Goal: Task Accomplishment & Management: Complete application form

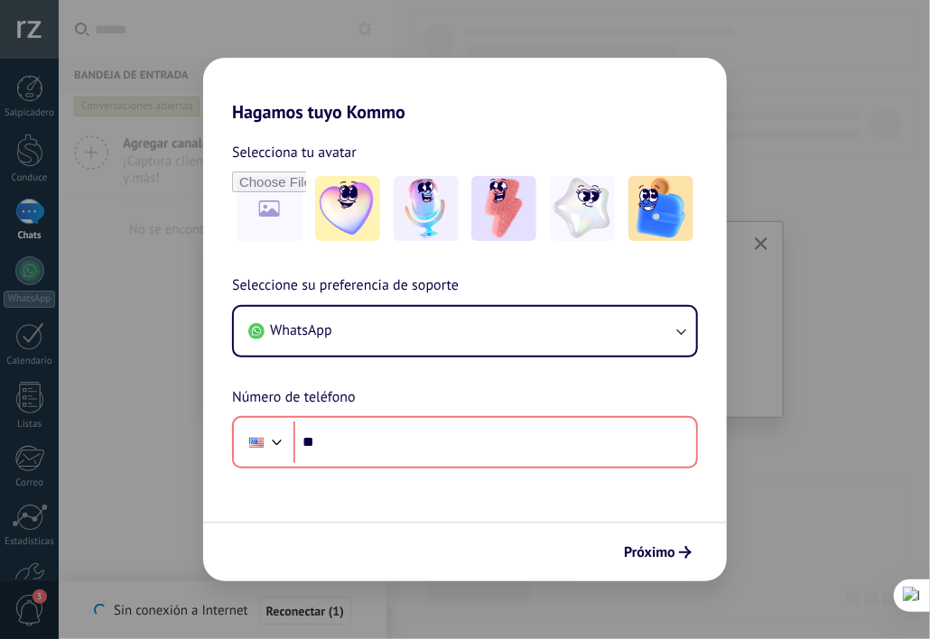
click at [834, 461] on div "Hagamos tuyo Kommo Selecciona tu avatar Seleccione su preferencia de soporte Wh…" at bounding box center [465, 319] width 930 height 639
click at [759, 249] on div "Hagamos tuyo Kommo Selecciona tu avatar Seleccione su preferencia de soporte Wh…" at bounding box center [465, 319] width 930 height 639
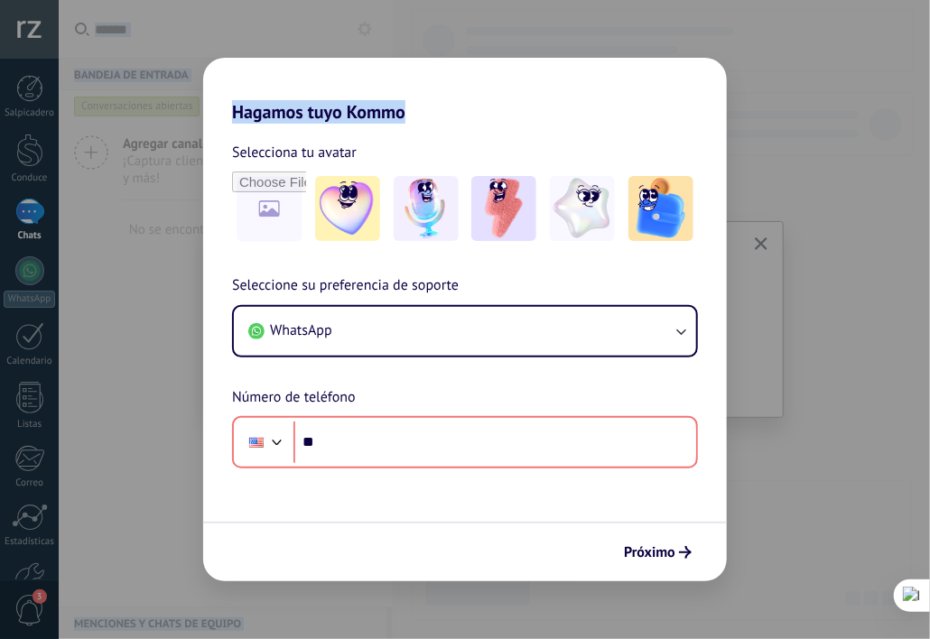
drag, startPoint x: 752, startPoint y: 41, endPoint x: 447, endPoint y: -48, distance: 317.8
click at [447, 0] on html ".abccls-1,.abccls-2{fill-rule:evenodd}.abccls-2{fill:#fff} .abfcls-1{fill:none}…" at bounding box center [465, 319] width 930 height 639
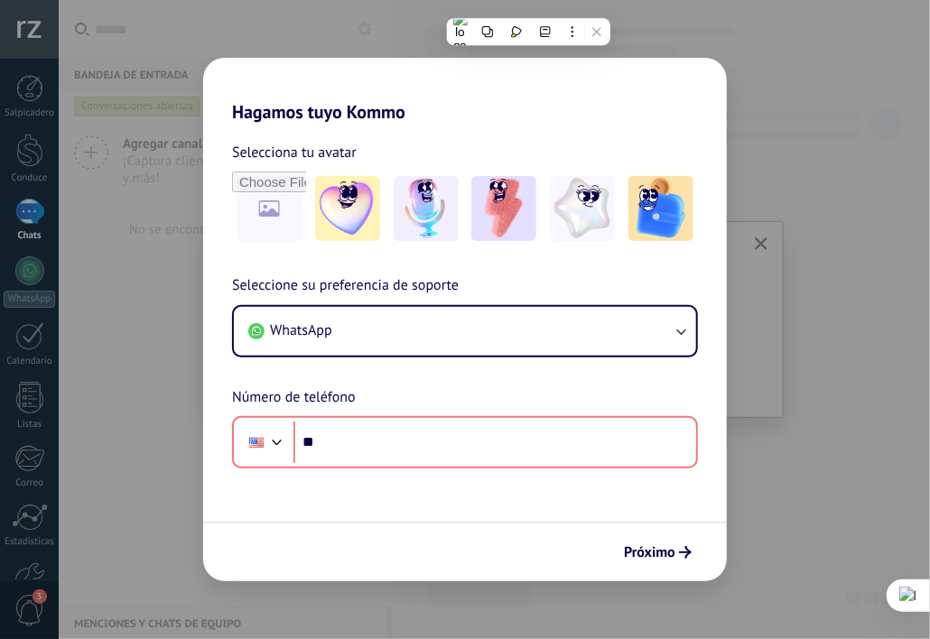
click at [712, 253] on div "Selecciona tu avatar Seleccione su preferencia de soporte WhatsApp Número de te…" at bounding box center [465, 296] width 524 height 346
click at [153, 141] on div "Hagamos tuyo Kommo Selecciona tu avatar Seleccione su preferencia de soporte Wh…" at bounding box center [465, 319] width 930 height 639
click at [42, 260] on div "Hagamos tuyo Kommo Selecciona tu avatar Seleccione su preferencia de soporte Wh…" at bounding box center [465, 319] width 930 height 639
click at [661, 546] on span "Próximo" at bounding box center [649, 552] width 51 height 13
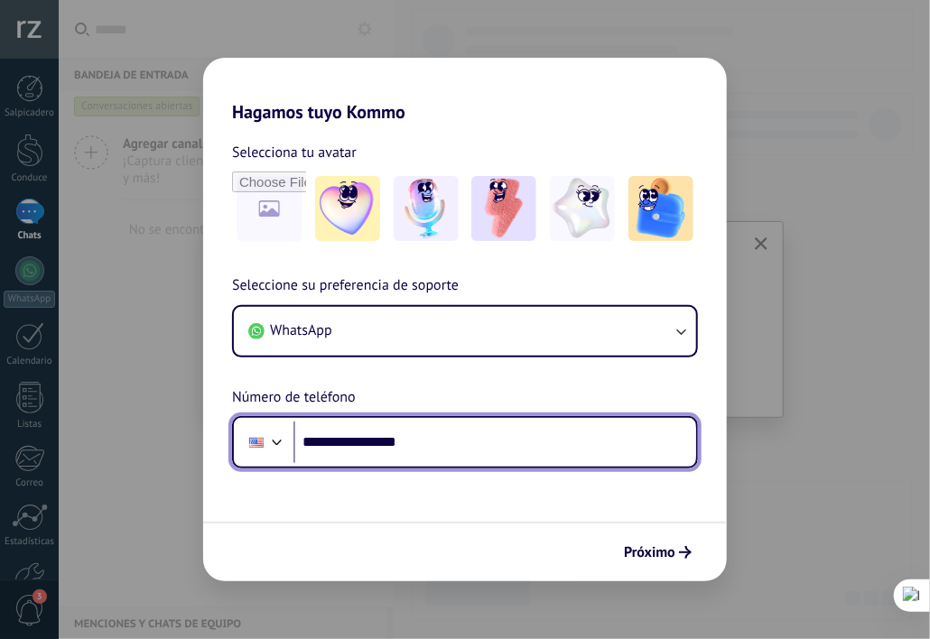
type input "**********"
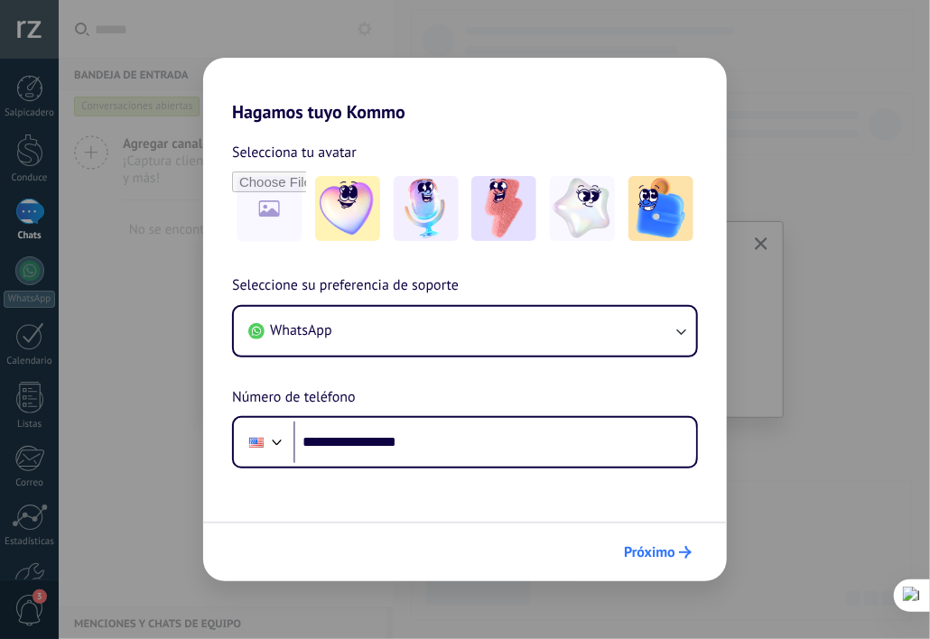
click at [659, 554] on span "Próximo" at bounding box center [649, 552] width 51 height 13
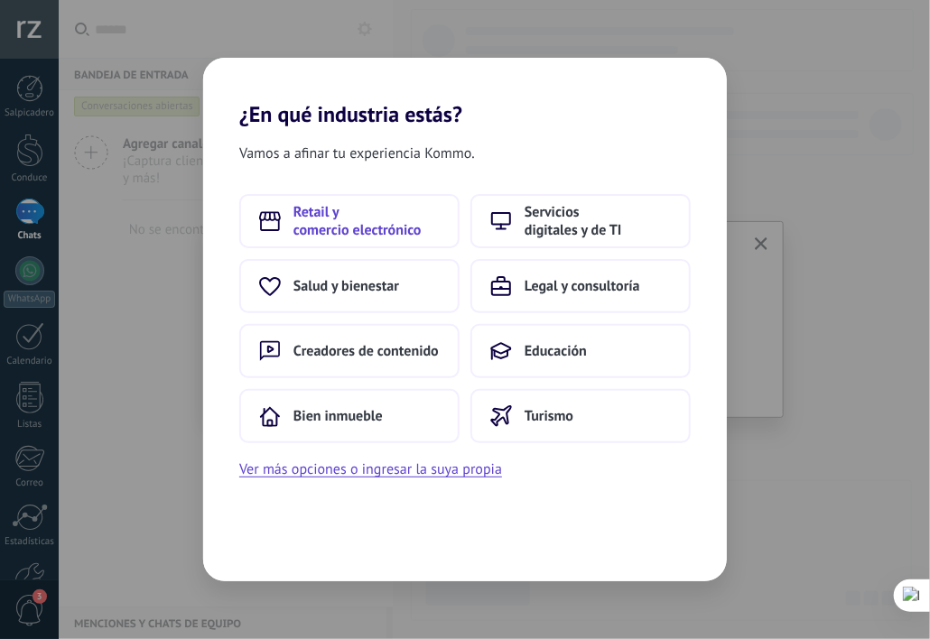
click at [419, 231] on span "Retail y comercio electrónico" at bounding box center [366, 221] width 146 height 36
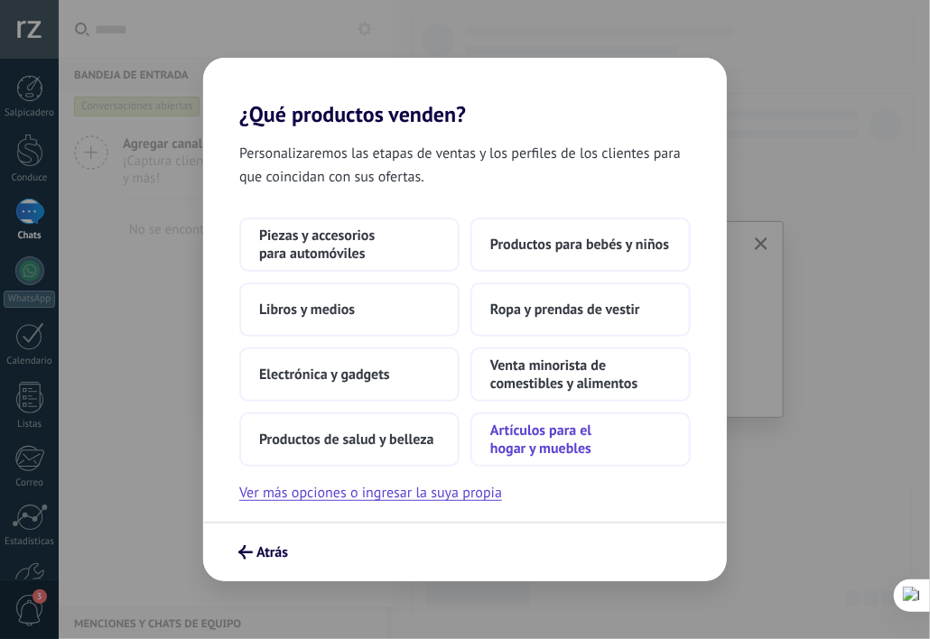
click at [549, 441] on span "Artículos para el hogar y muebles" at bounding box center [580, 440] width 181 height 36
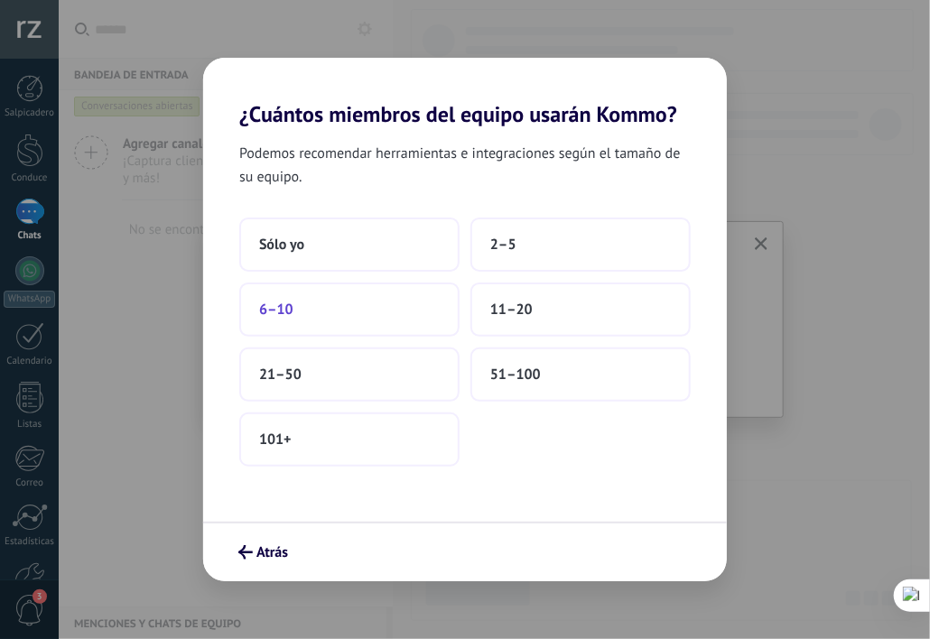
click at [347, 330] on button "6–10" at bounding box center [349, 310] width 220 height 54
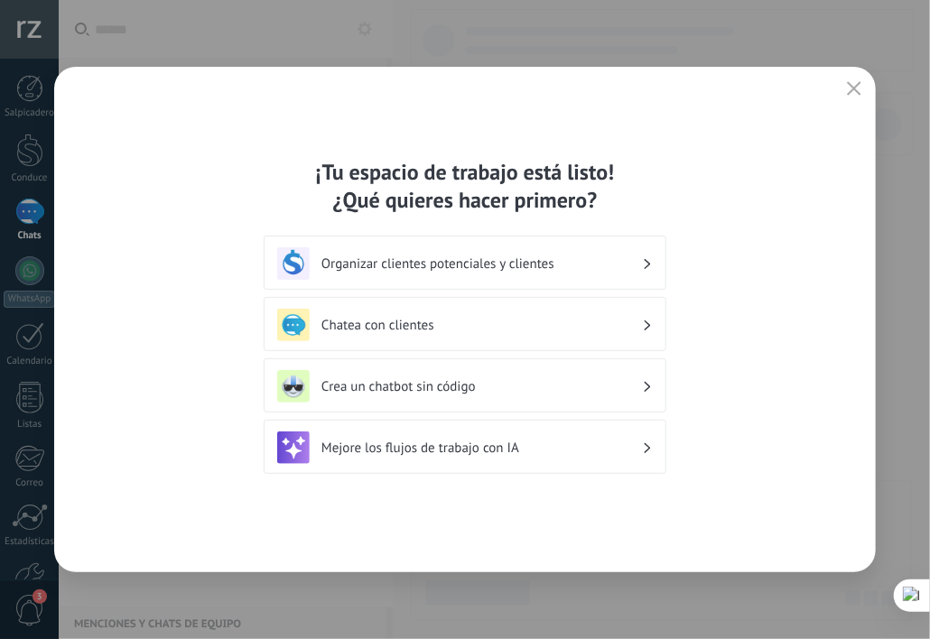
click at [854, 79] on button "button" at bounding box center [854, 89] width 23 height 25
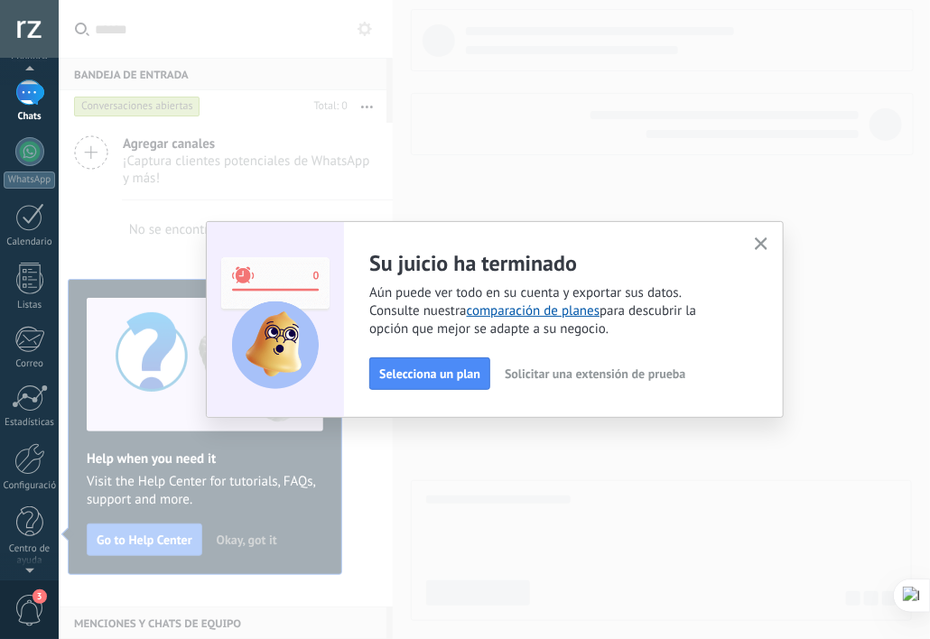
scroll to position [121, 0]
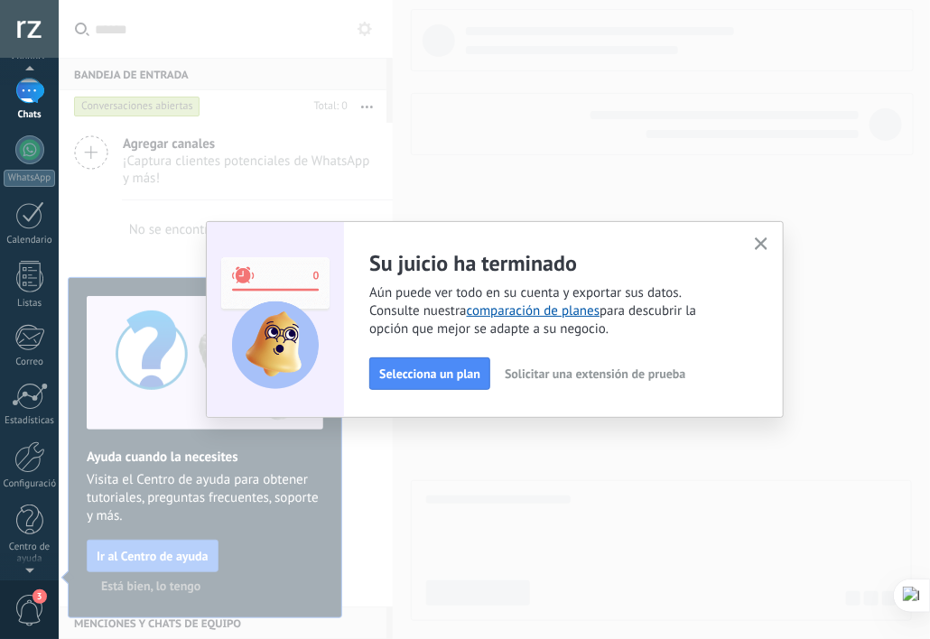
click at [585, 370] on span "Solicitar una extensión de prueba" at bounding box center [595, 374] width 181 height 13
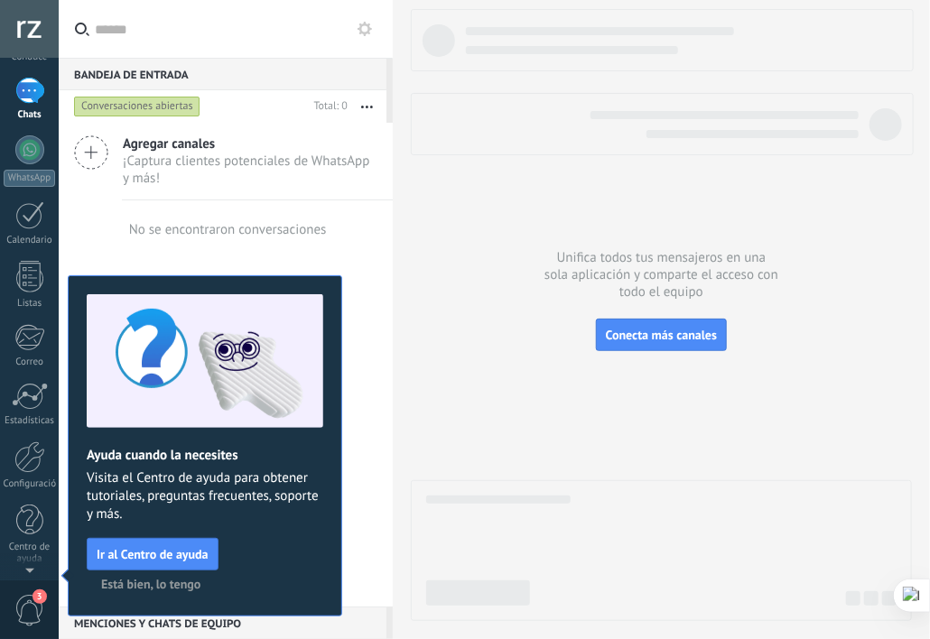
scroll to position [0, 0]
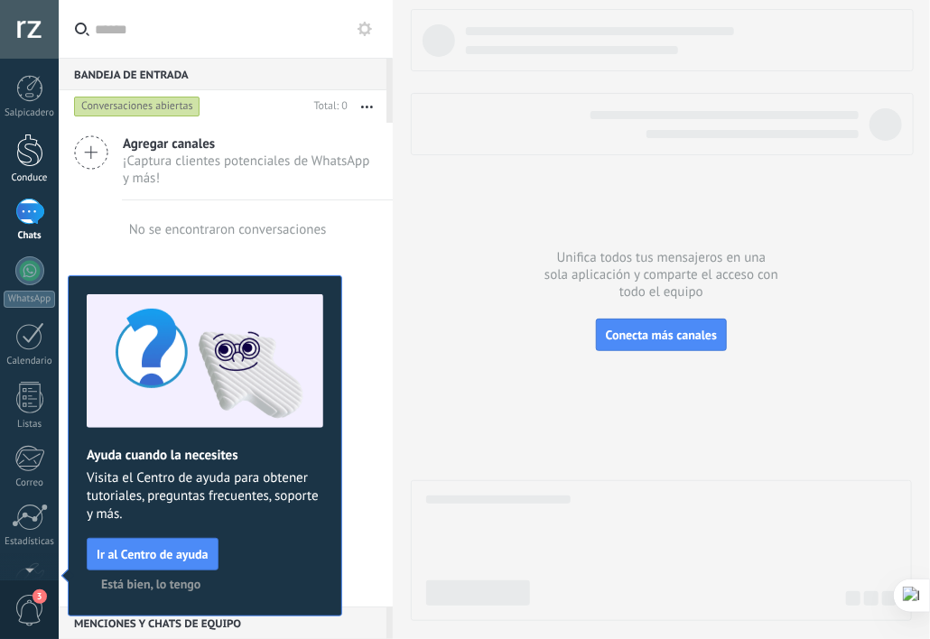
click at [35, 176] on div "Conduce" at bounding box center [30, 178] width 52 height 12
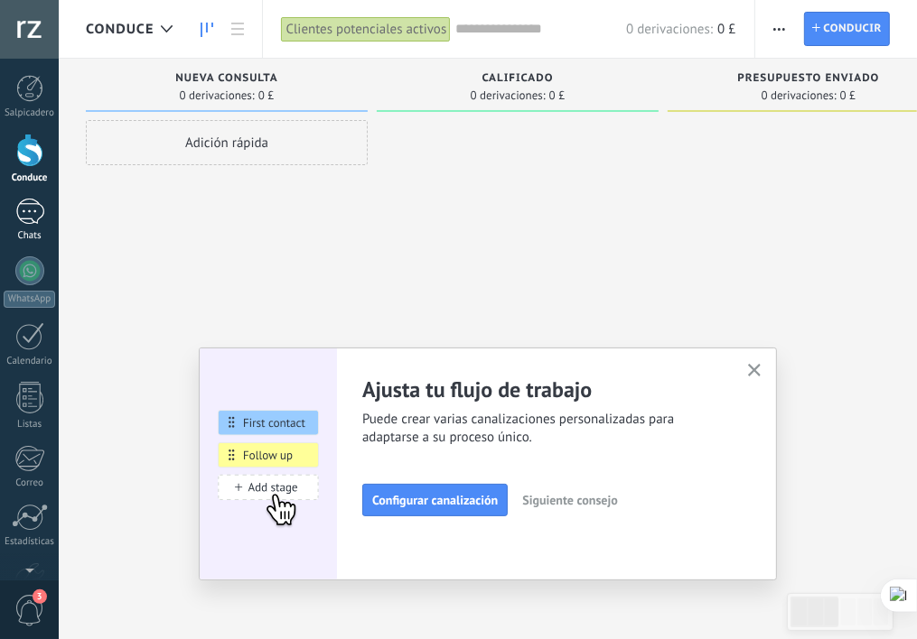
click at [33, 211] on div at bounding box center [29, 212] width 29 height 26
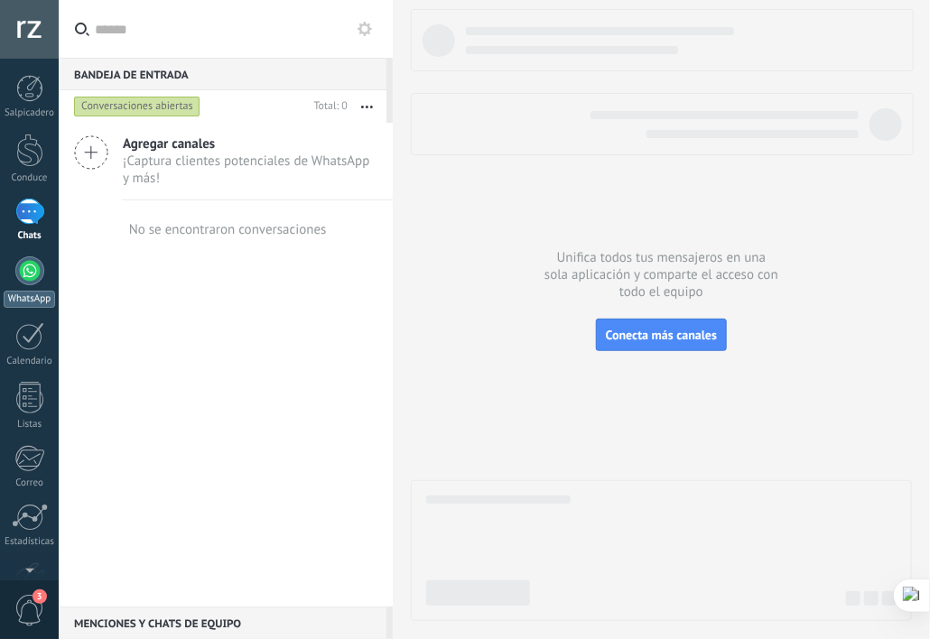
click at [25, 276] on div at bounding box center [29, 270] width 29 height 29
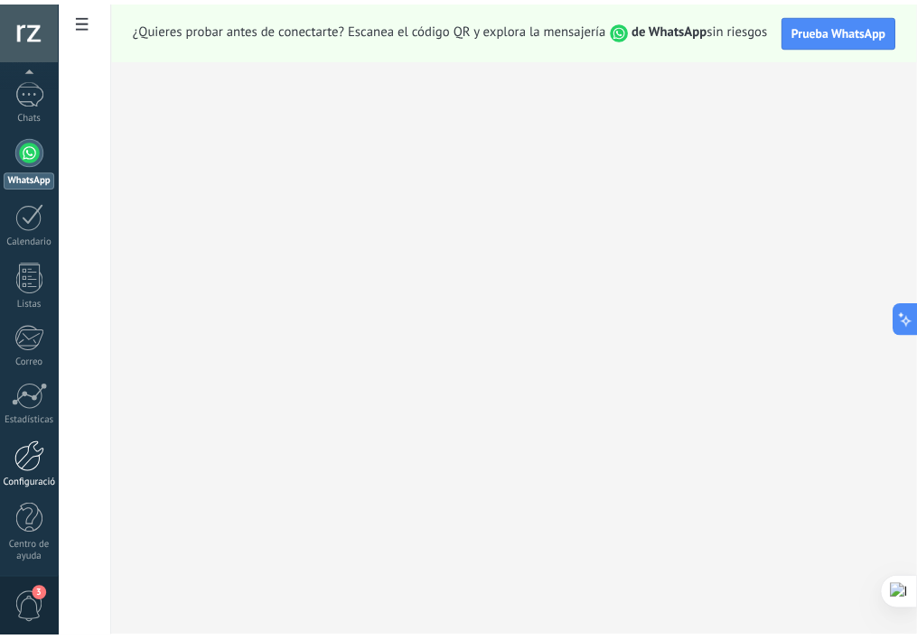
scroll to position [123, 0]
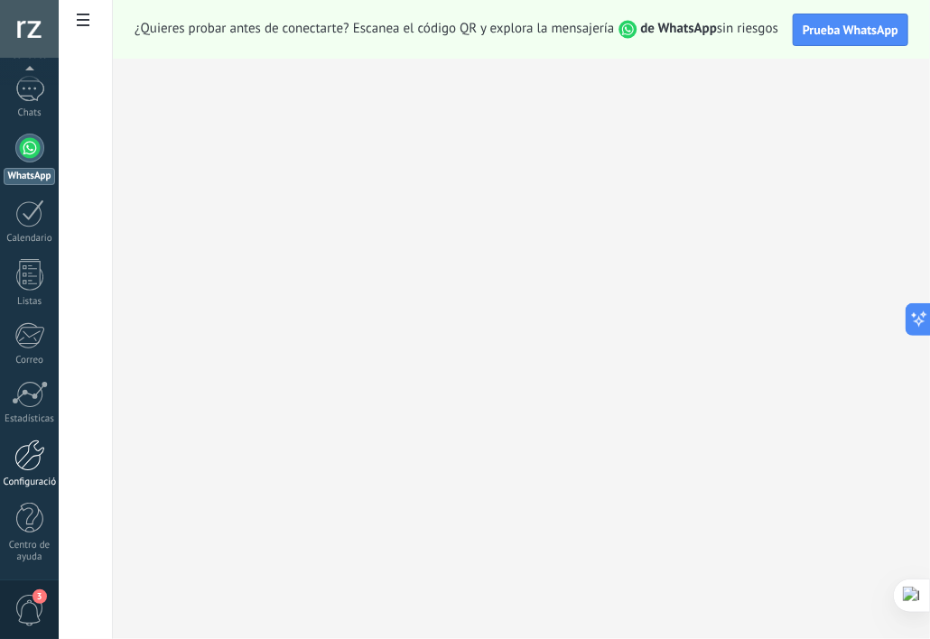
click at [29, 454] on div at bounding box center [29, 456] width 31 height 32
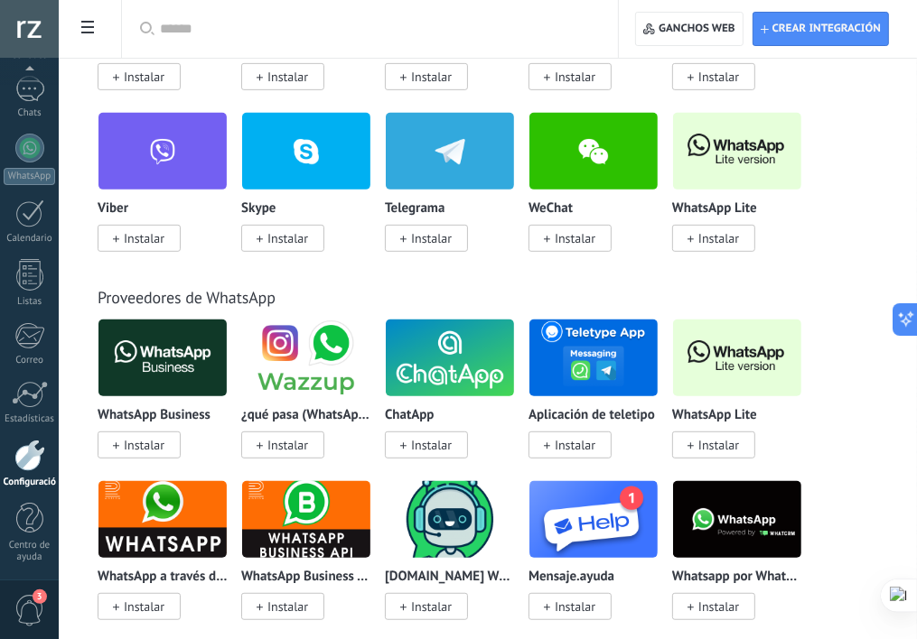
scroll to position [551, 0]
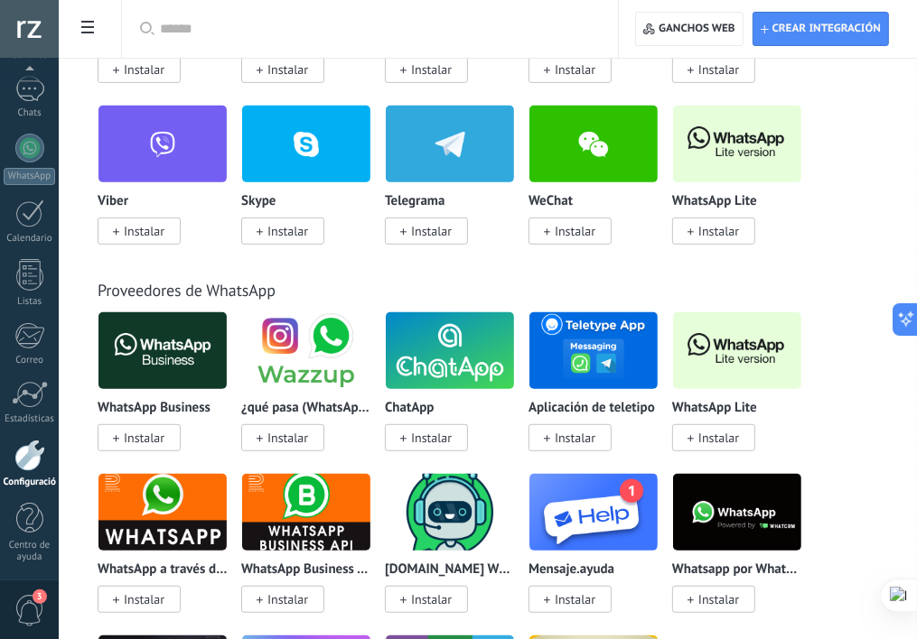
click at [158, 371] on img at bounding box center [162, 351] width 128 height 88
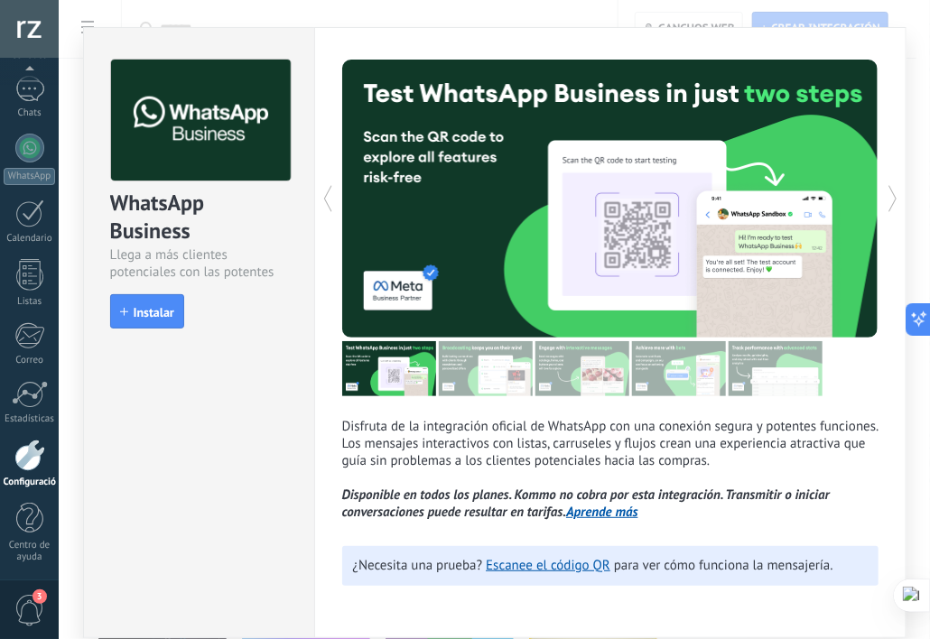
click at [874, 19] on div "WhatsApp Business Llega a más clientes potenciales con las potentes herramienta…" at bounding box center [494, 319] width 871 height 639
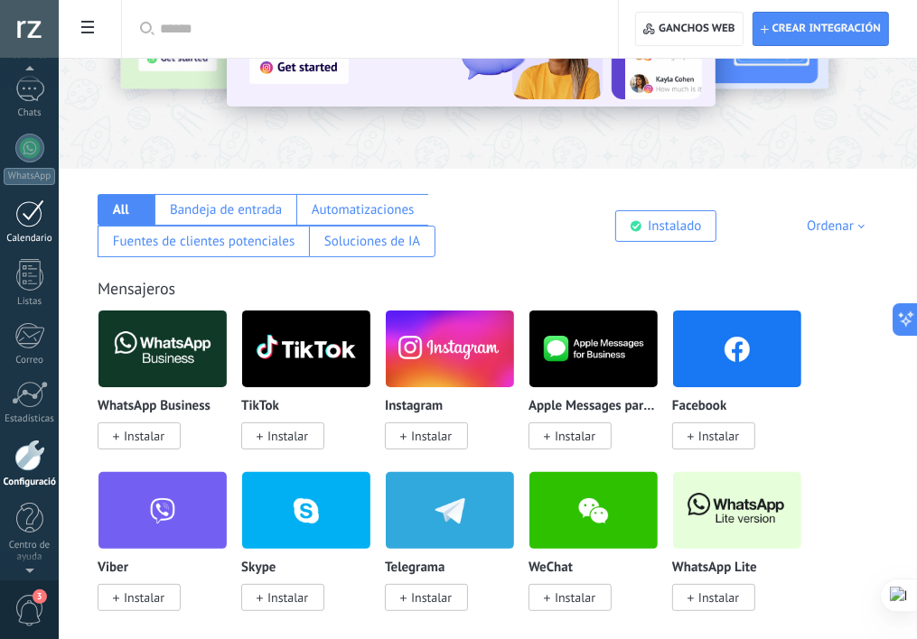
scroll to position [0, 0]
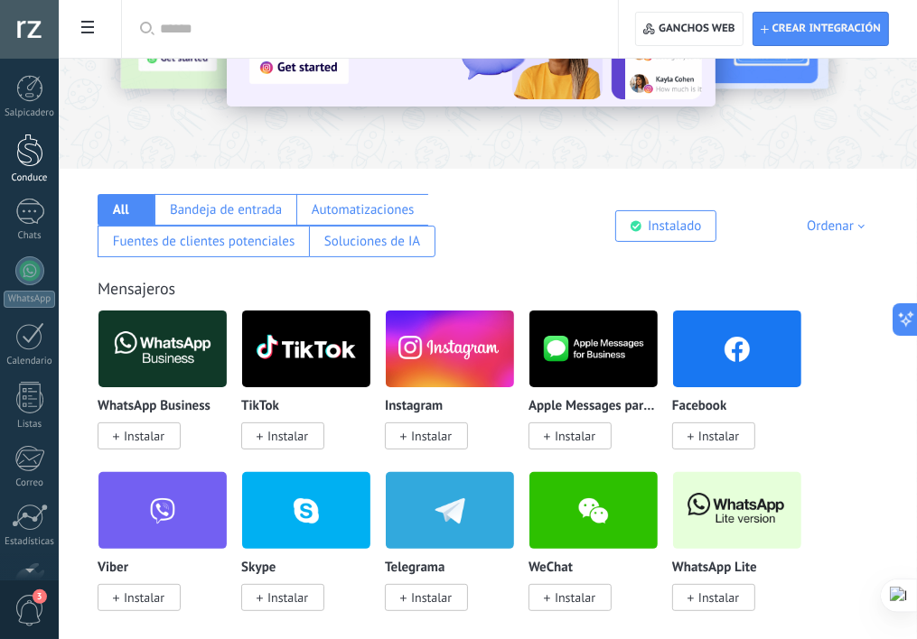
click at [29, 158] on div at bounding box center [29, 150] width 27 height 33
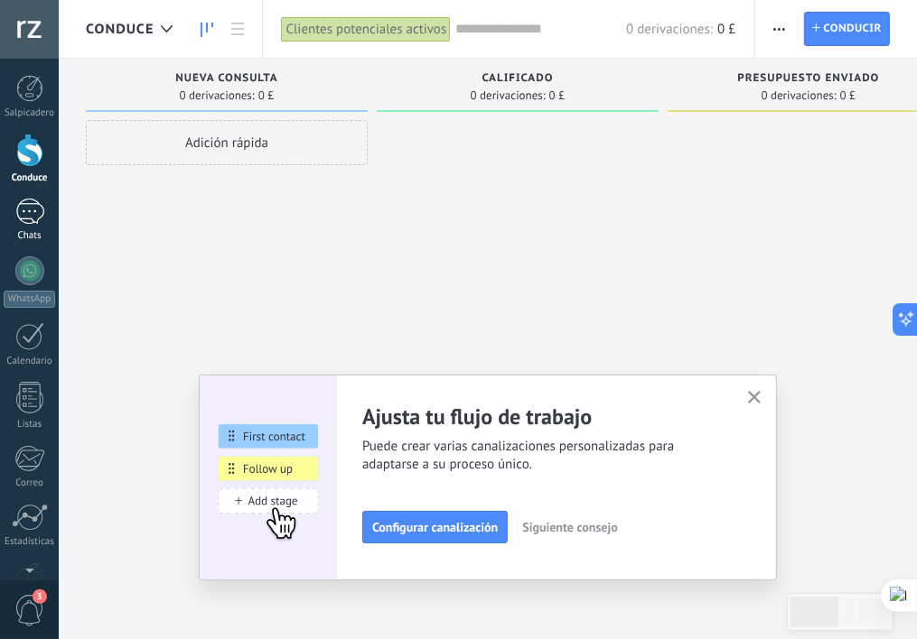
click at [24, 210] on div at bounding box center [29, 212] width 29 height 26
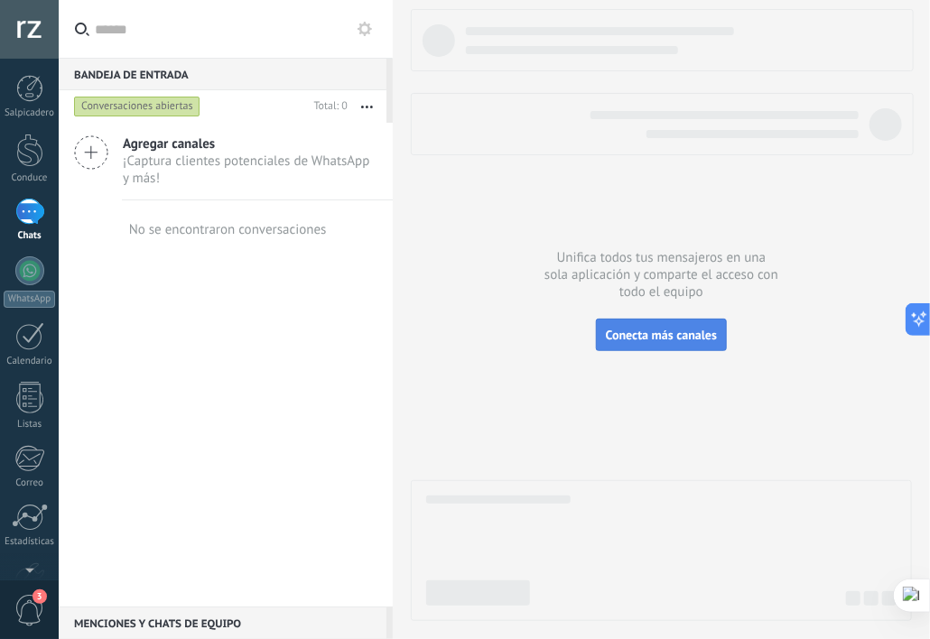
click at [679, 333] on span "Conecta más canales" at bounding box center [661, 335] width 111 height 16
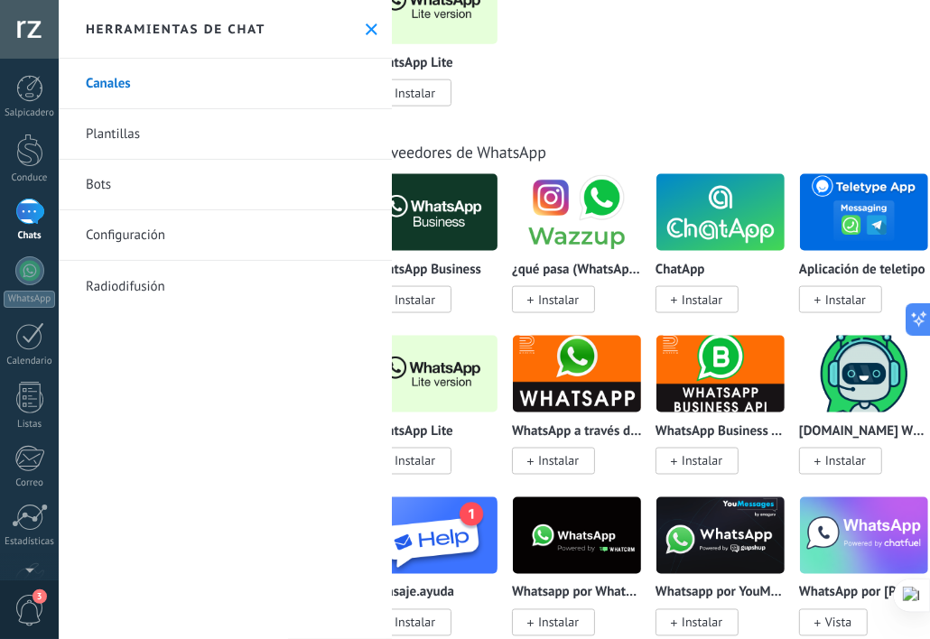
scroll to position [722, 0]
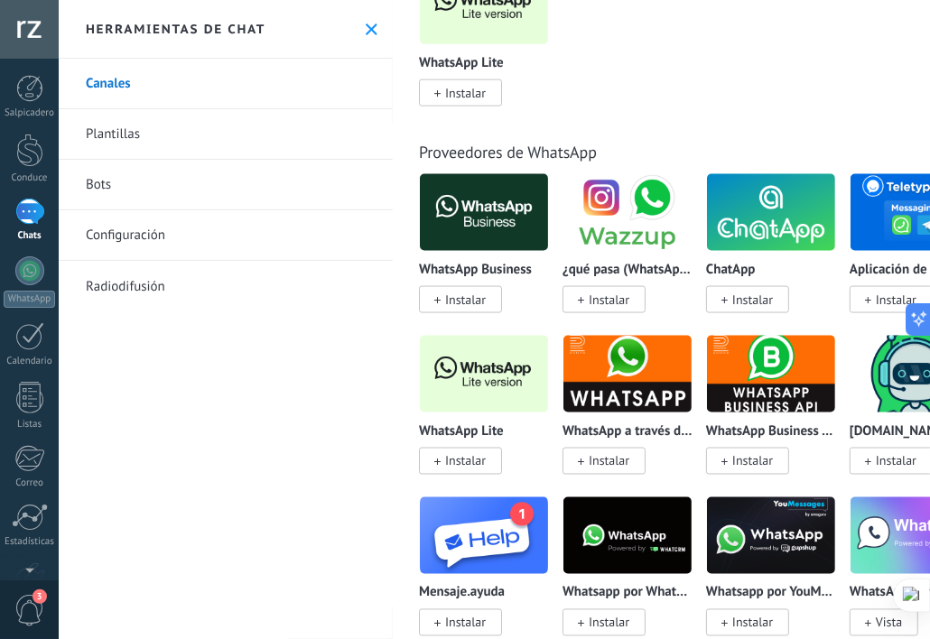
click at [475, 373] on img at bounding box center [484, 375] width 128 height 88
